Goal: Use online tool/utility: Use online tool/utility

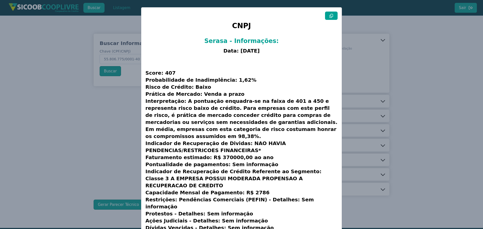
click at [388, 30] on modal-container "CNPJ Serasa - Informações: Data: [DATE] Score: 407 Probabilidade de Inadimplênc…" at bounding box center [241, 114] width 483 height 229
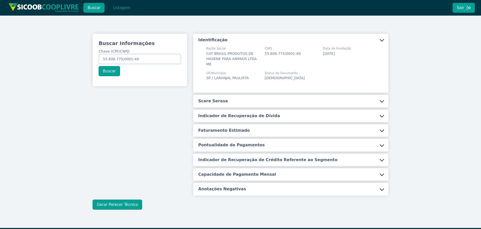
click at [141, 58] on input "55.806.775/0001-40" at bounding box center [140, 59] width 83 height 10
paste input "48.654.906/0001-56"
type input "48.654.906/0001-56"
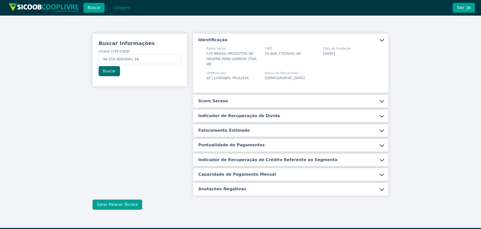
click at [105, 71] on button "Buscar" at bounding box center [109, 71] width 21 height 10
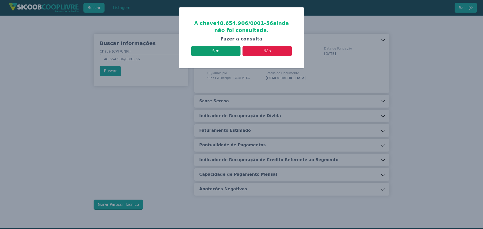
click at [218, 52] on button "Sim" at bounding box center [215, 51] width 49 height 10
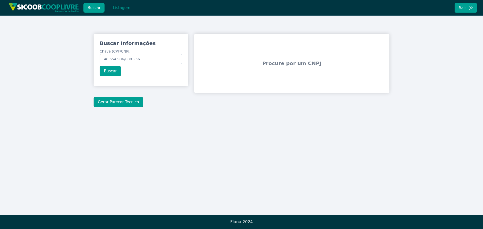
click at [345, 79] on div "Procure por um CNPJ" at bounding box center [291, 63] width 195 height 59
click at [117, 102] on button "Gerar Parecer Técnico" at bounding box center [119, 102] width 50 height 10
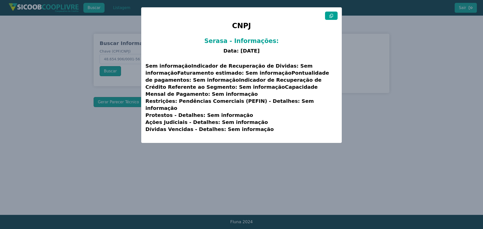
click at [336, 15] on button at bounding box center [331, 16] width 13 height 8
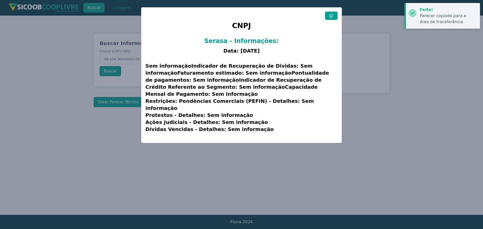
click at [374, 27] on modal-container "CNPJ Serasa - Informações: Data: [DATE] Sem informaçãoIndicador de Recuperação …" at bounding box center [241, 114] width 483 height 229
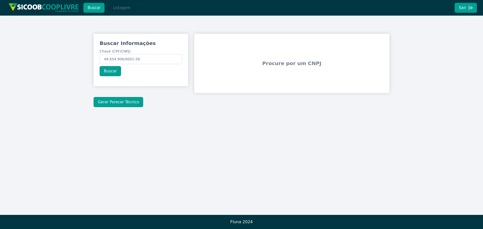
click at [121, 10] on button "Listagem" at bounding box center [122, 8] width 26 height 10
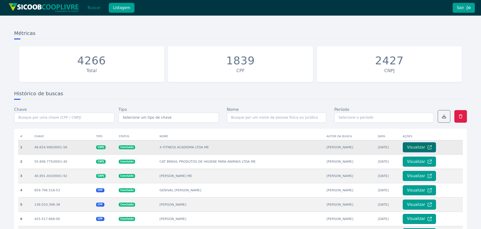
click at [413, 147] on button "Visualizar" at bounding box center [419, 147] width 33 height 10
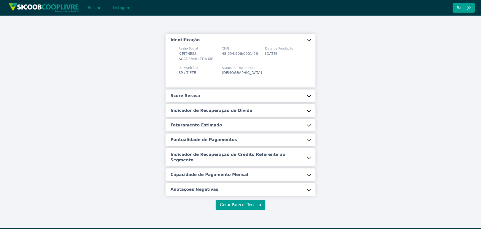
click at [242, 204] on button "Gerar Parecer Técnico" at bounding box center [241, 205] width 50 height 10
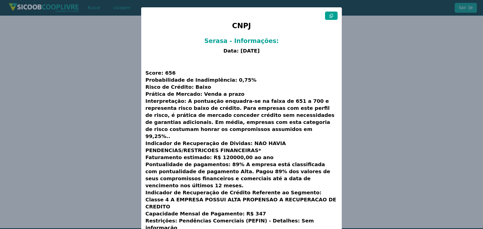
click at [336, 17] on button at bounding box center [331, 16] width 13 height 8
click at [361, 68] on modal-container "CNPJ Serasa - Informações: Data: [DATE] Score: 656 Probabilidade de Inadimplênc…" at bounding box center [241, 114] width 483 height 229
